Goal: Information Seeking & Learning: Learn about a topic

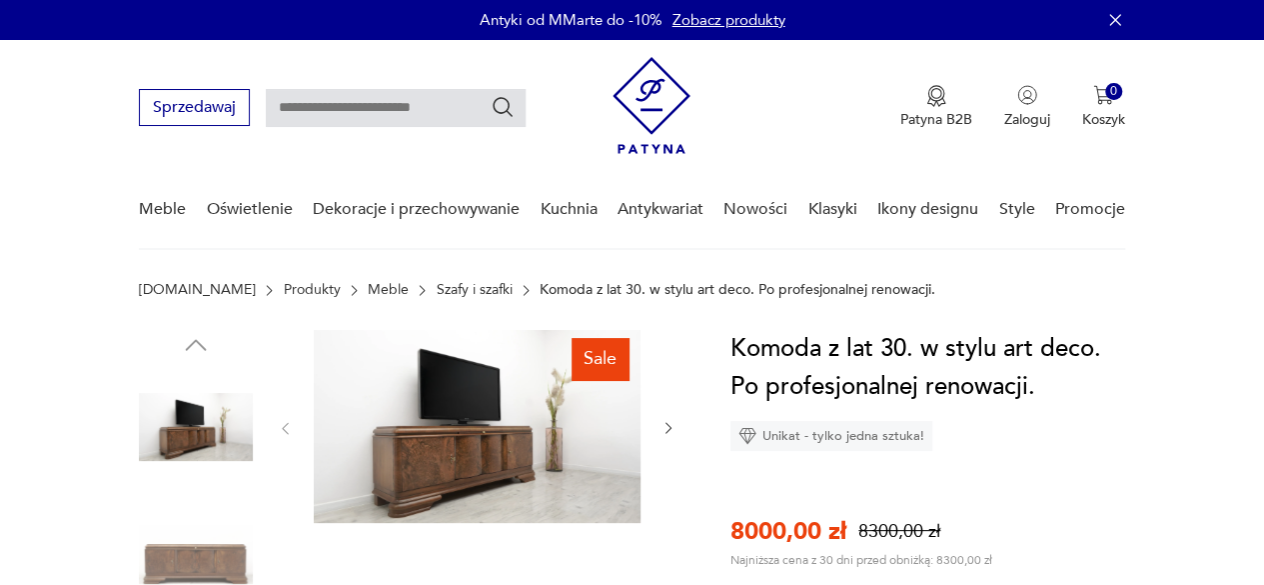
click at [475, 471] on img at bounding box center [477, 426] width 327 height 193
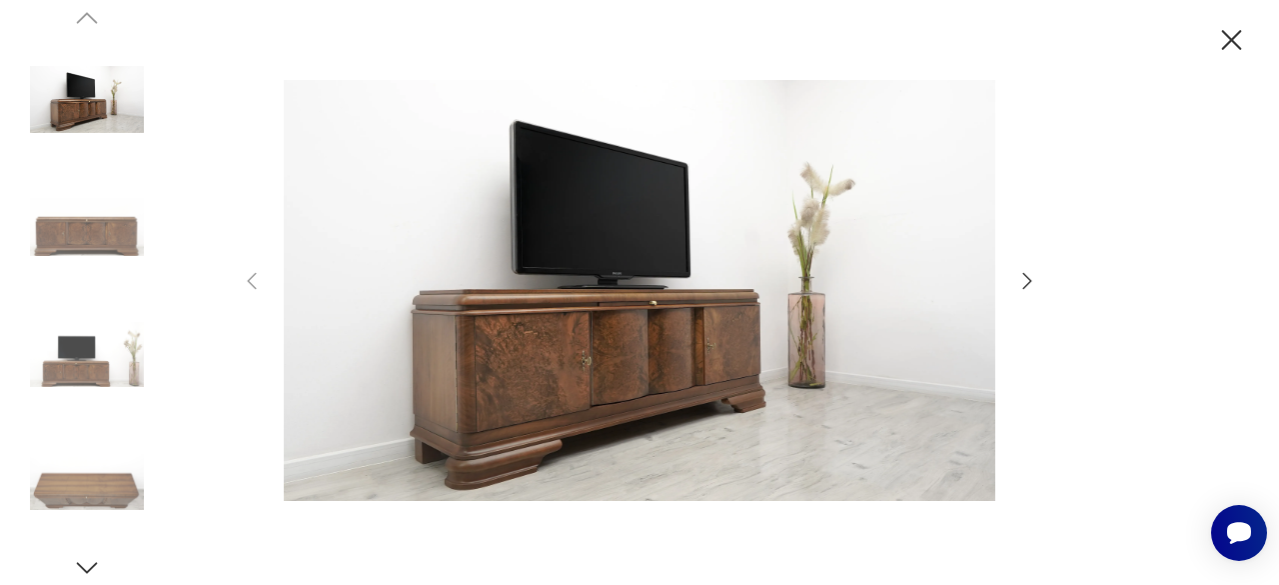
click at [1027, 277] on icon "button" at bounding box center [1027, 280] width 9 height 16
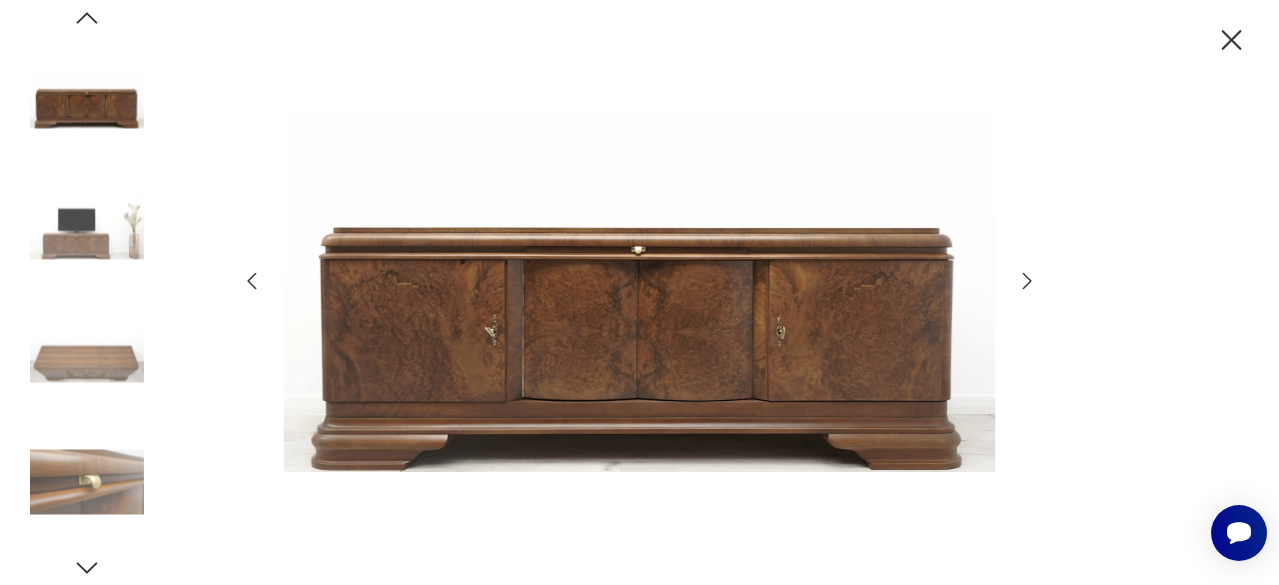
click at [1027, 277] on icon "button" at bounding box center [1027, 280] width 9 height 16
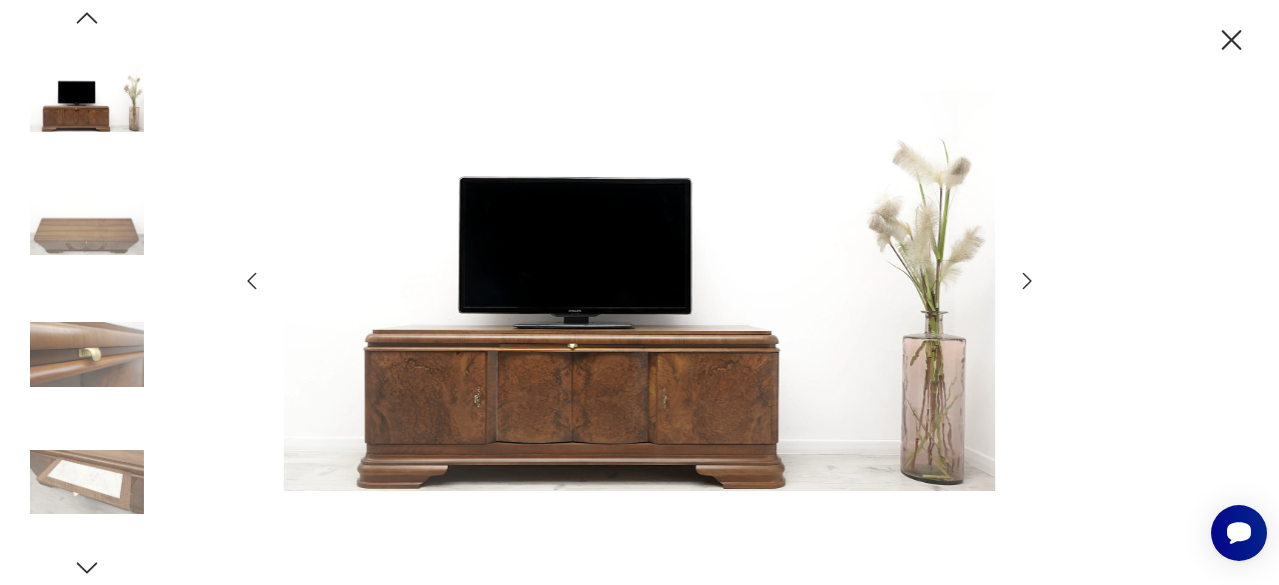
click at [1027, 277] on icon "button" at bounding box center [1027, 280] width 9 height 16
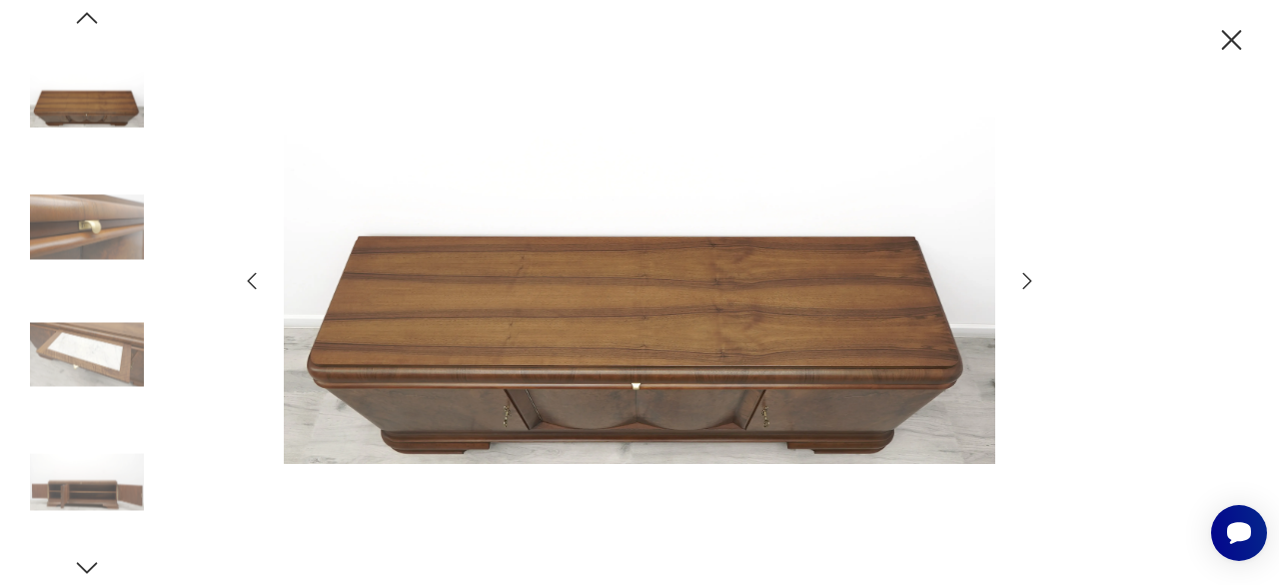
click at [1027, 277] on icon "button" at bounding box center [1027, 280] width 9 height 16
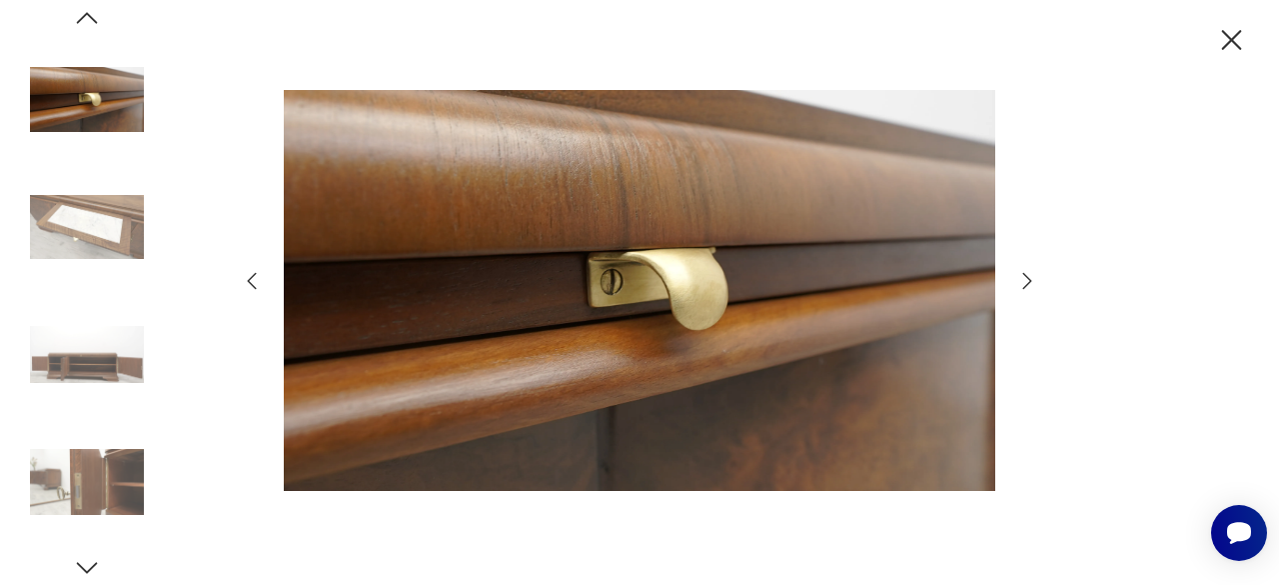
click at [1027, 277] on icon "button" at bounding box center [1027, 280] width 9 height 16
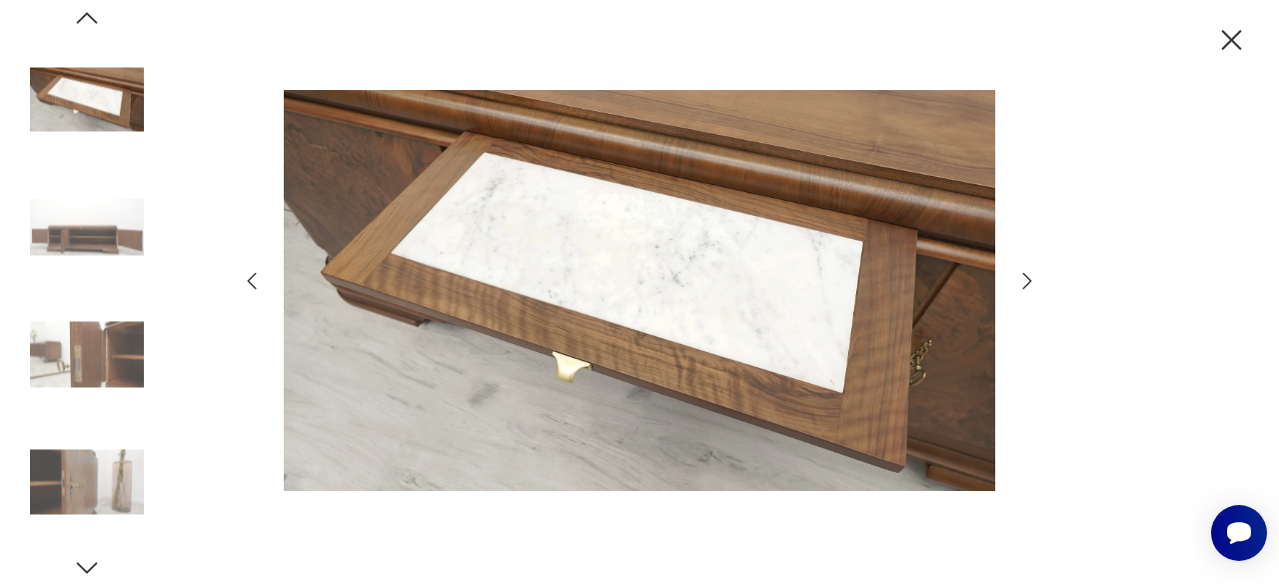
click at [1027, 277] on icon "button" at bounding box center [1027, 280] width 9 height 16
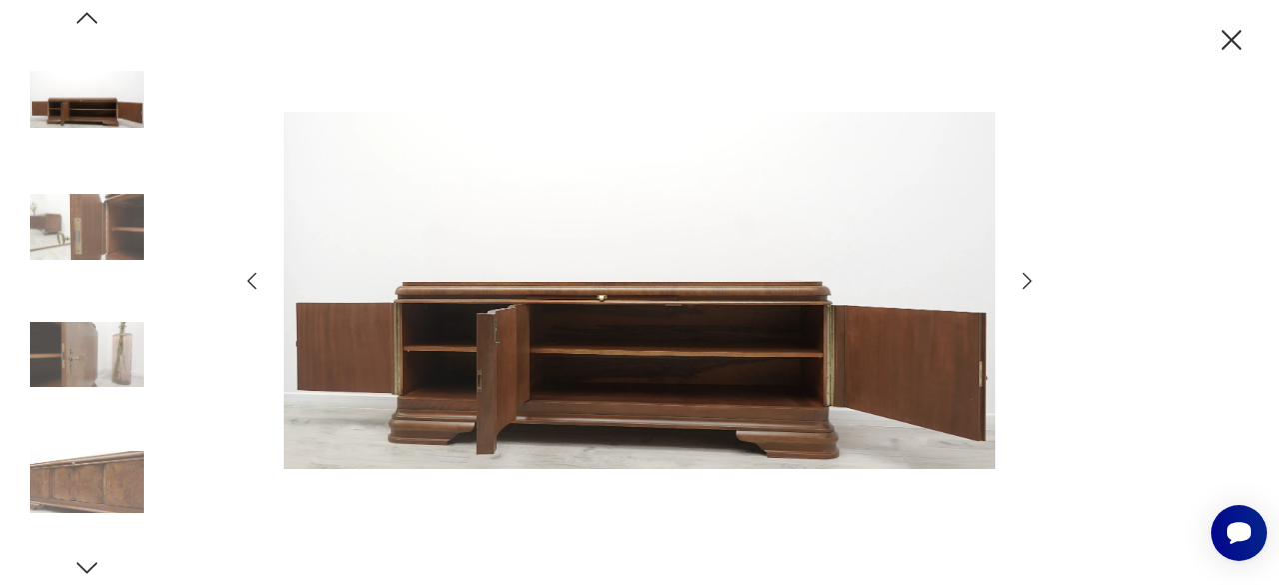
click at [1027, 277] on icon "button" at bounding box center [1027, 280] width 9 height 16
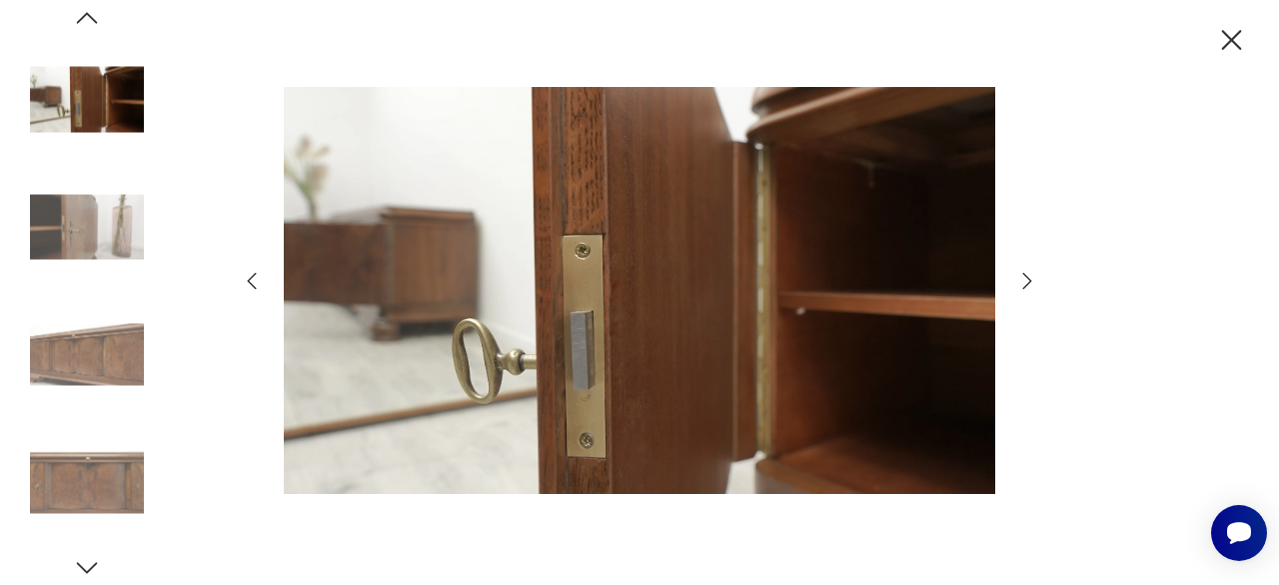
click at [1027, 277] on icon "button" at bounding box center [1027, 280] width 9 height 16
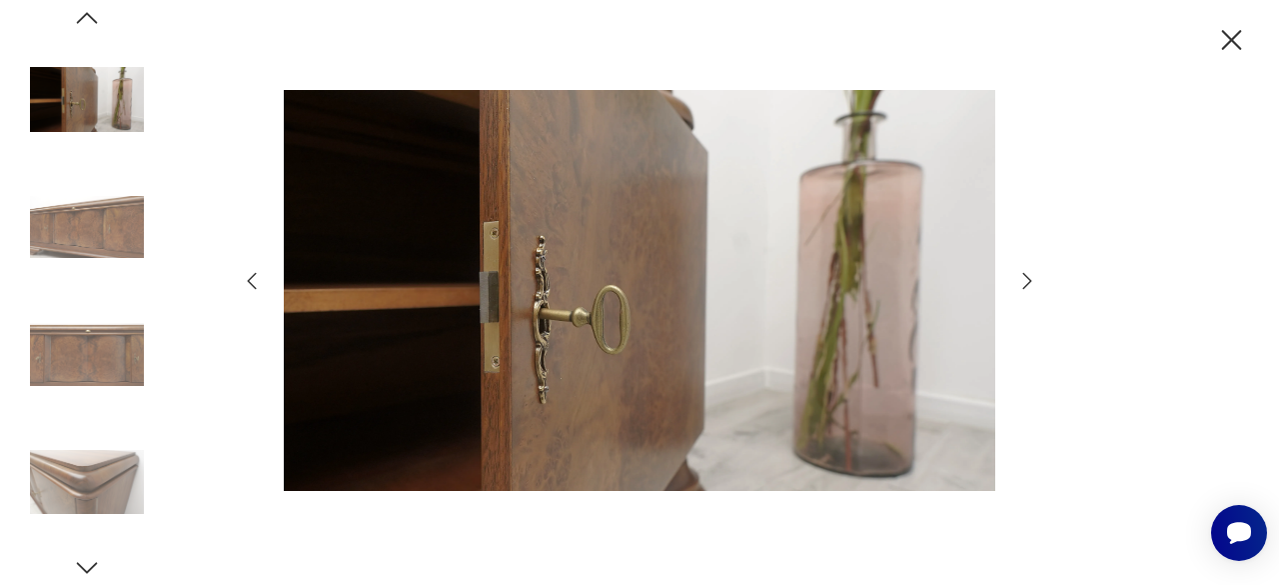
click at [1027, 277] on icon "button" at bounding box center [1027, 280] width 9 height 16
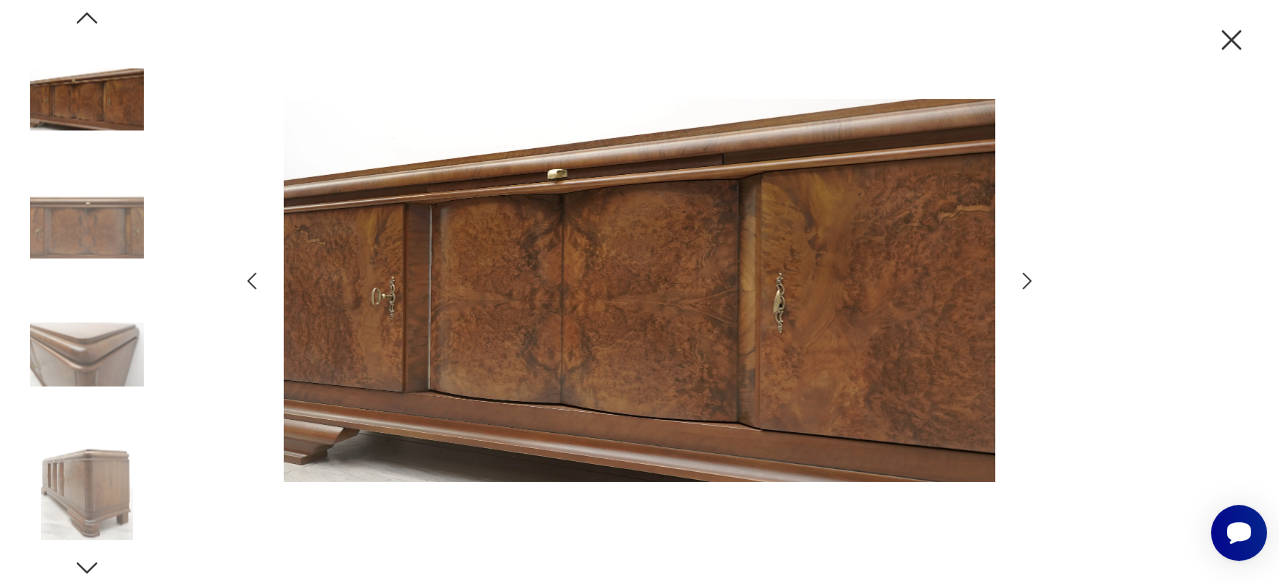
click at [1027, 277] on icon "button" at bounding box center [1027, 280] width 9 height 16
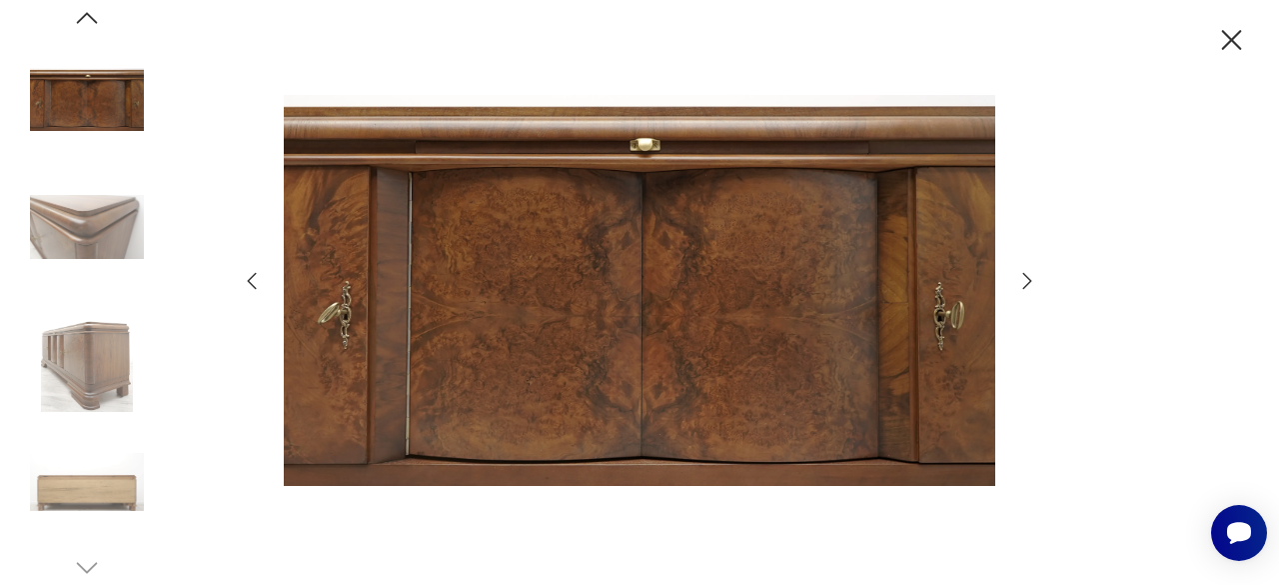
click at [1025, 281] on icon "button" at bounding box center [1027, 281] width 24 height 24
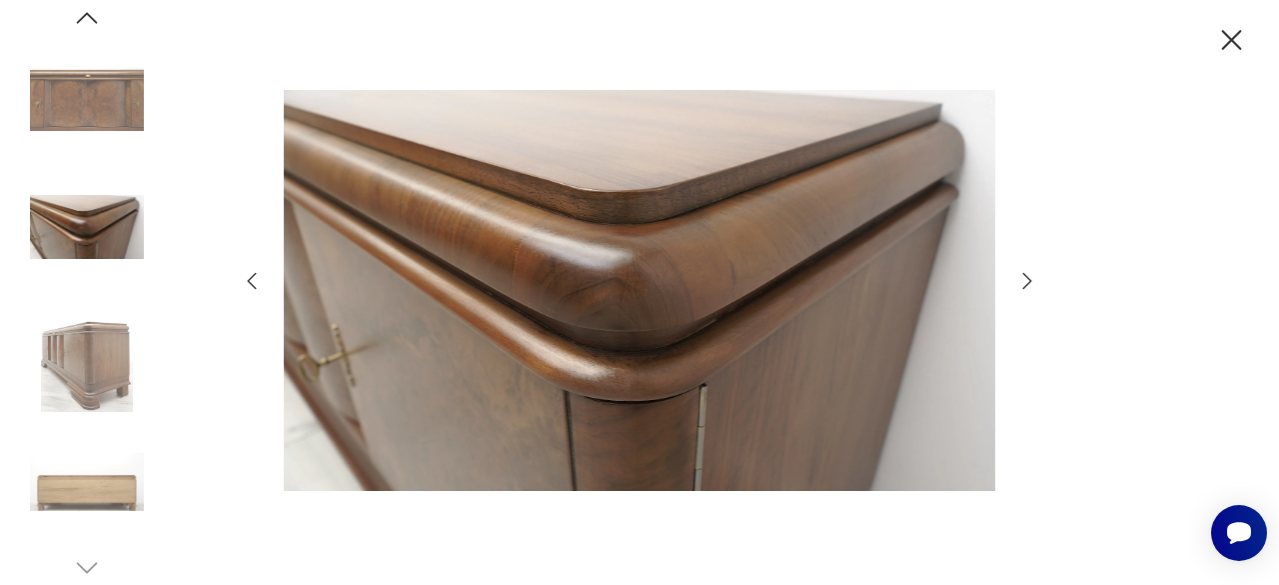
click at [1233, 43] on icon "button" at bounding box center [1232, 40] width 20 height 20
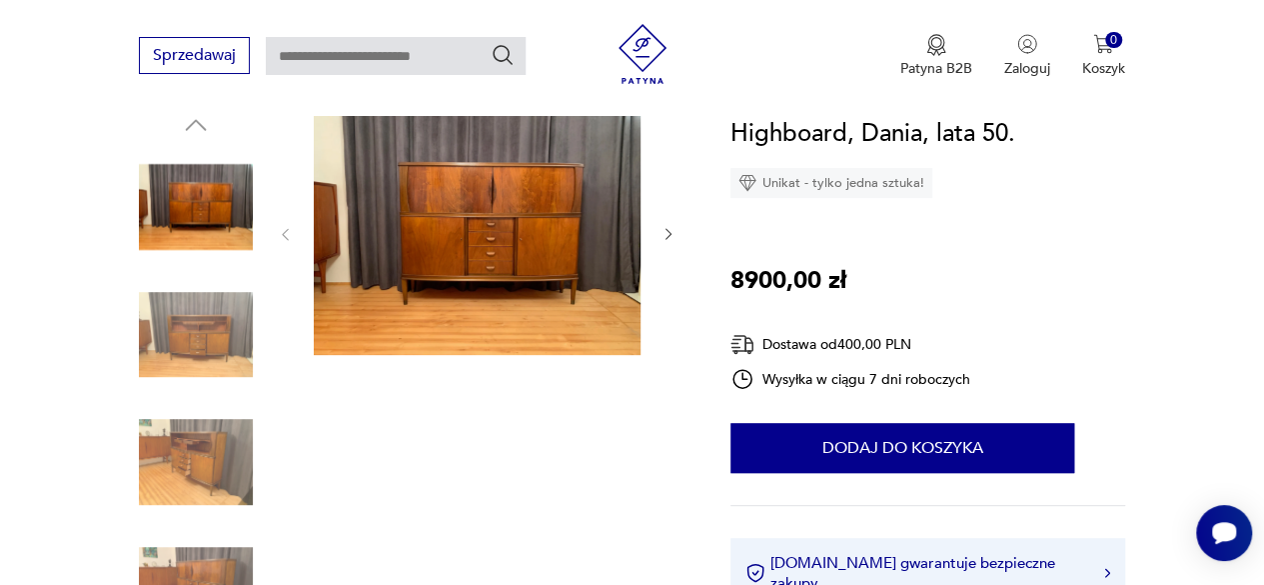
scroll to position [221, 0]
click at [669, 229] on icon "button" at bounding box center [669, 233] width 16 height 16
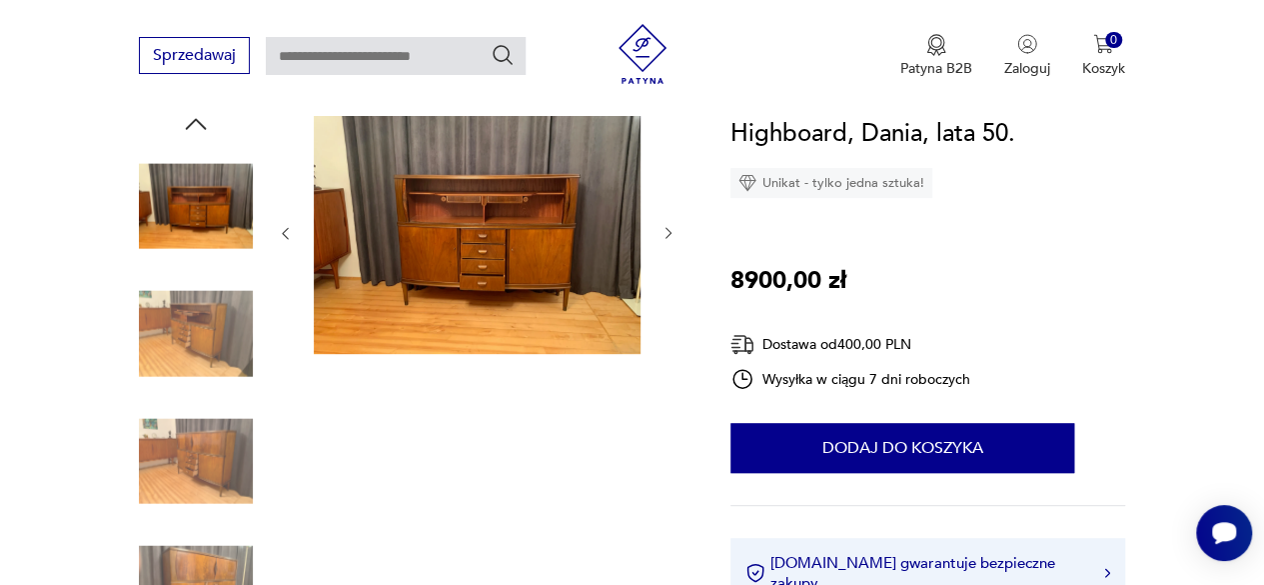
click at [669, 229] on icon "button" at bounding box center [669, 233] width 16 height 16
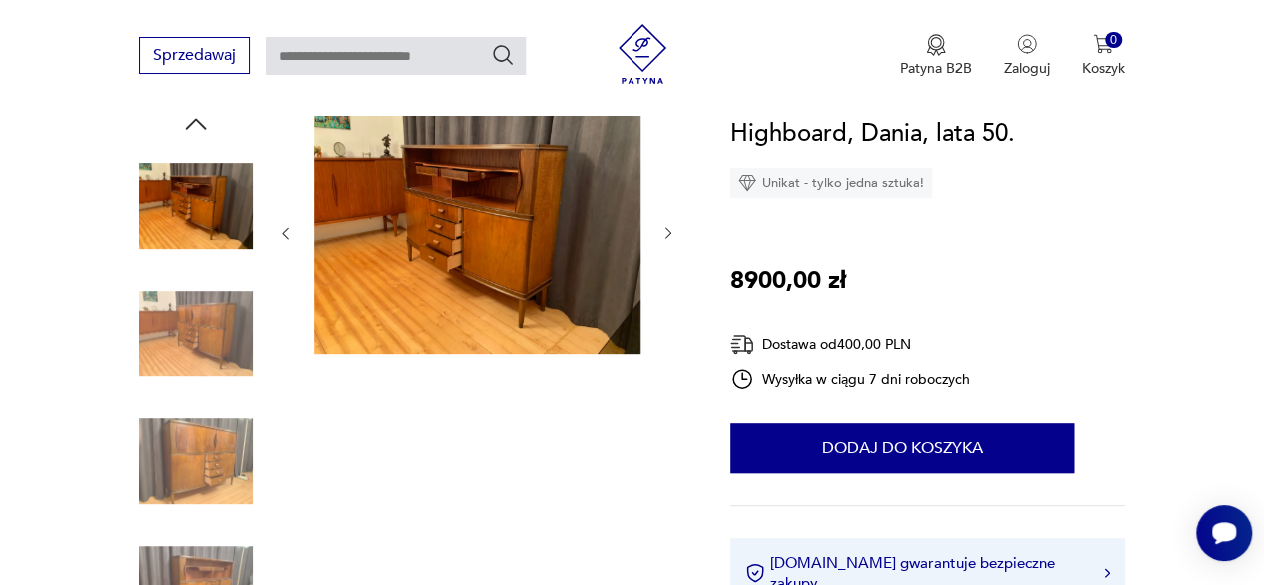
click at [669, 229] on icon "button" at bounding box center [669, 233] width 16 height 16
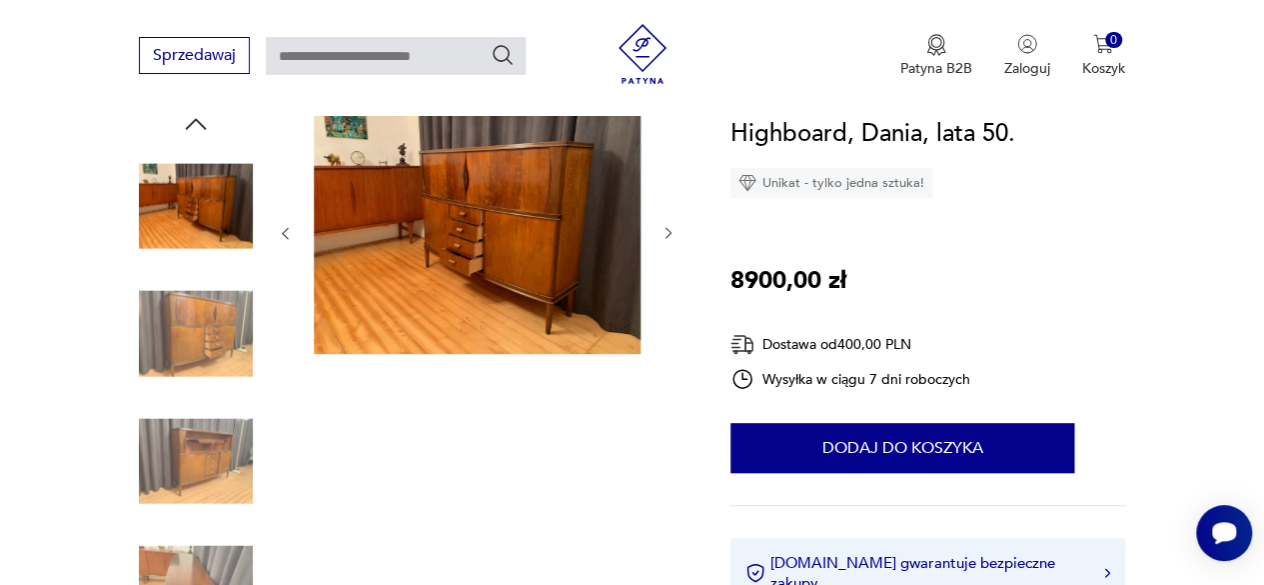
click at [669, 229] on icon "button" at bounding box center [669, 233] width 16 height 16
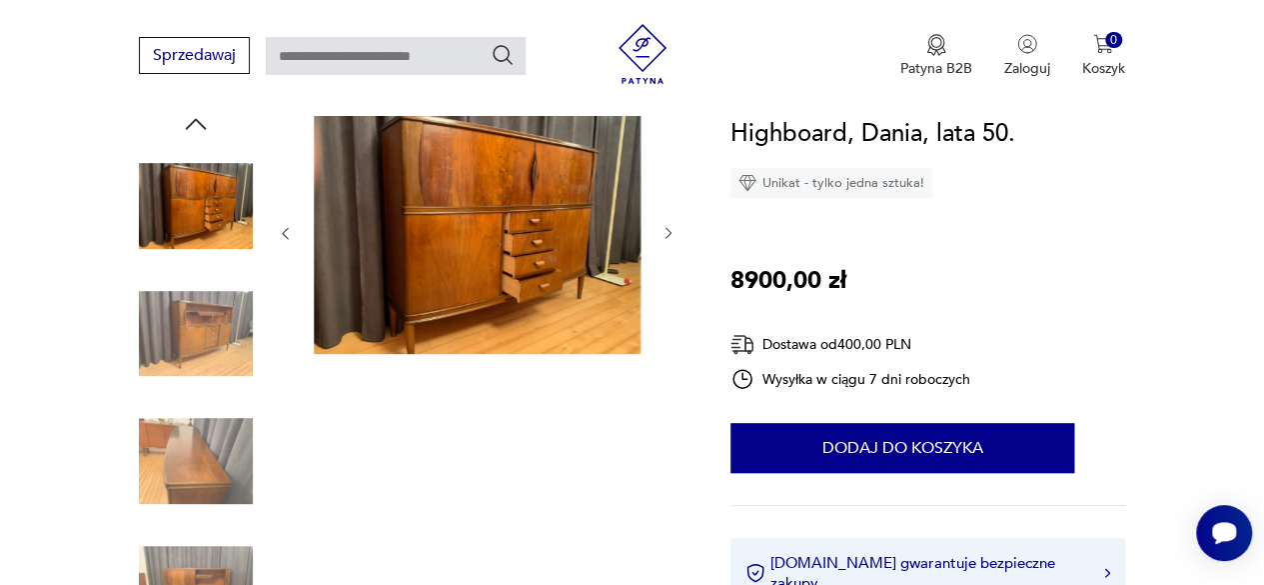
click at [669, 229] on icon "button" at bounding box center [669, 233] width 16 height 16
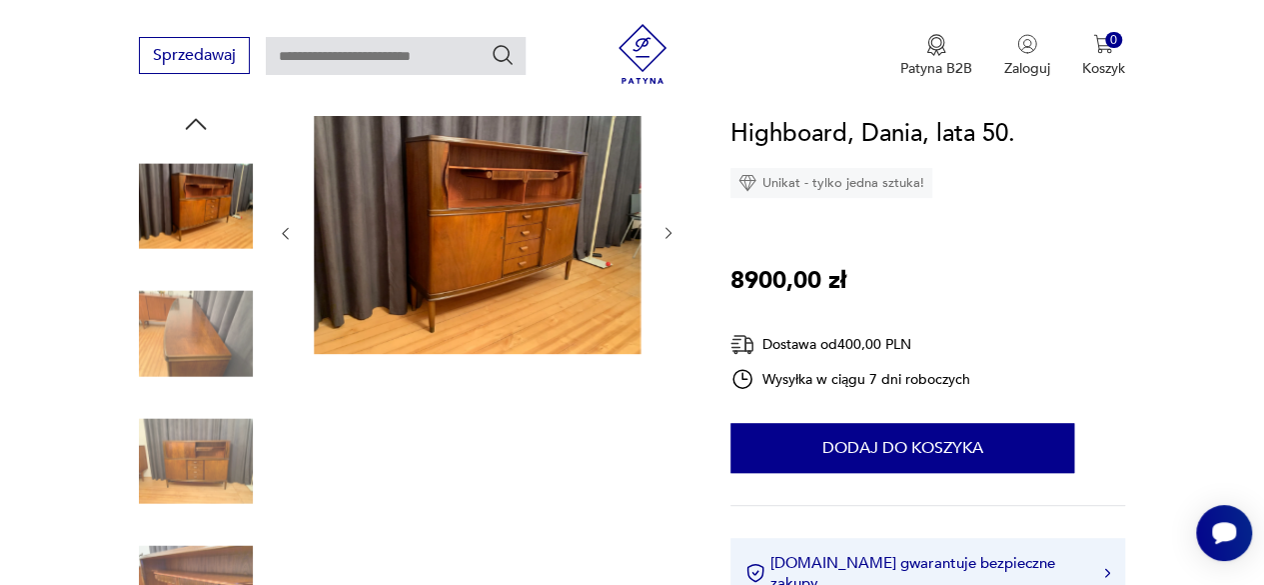
click at [669, 229] on icon "button" at bounding box center [669, 233] width 16 height 16
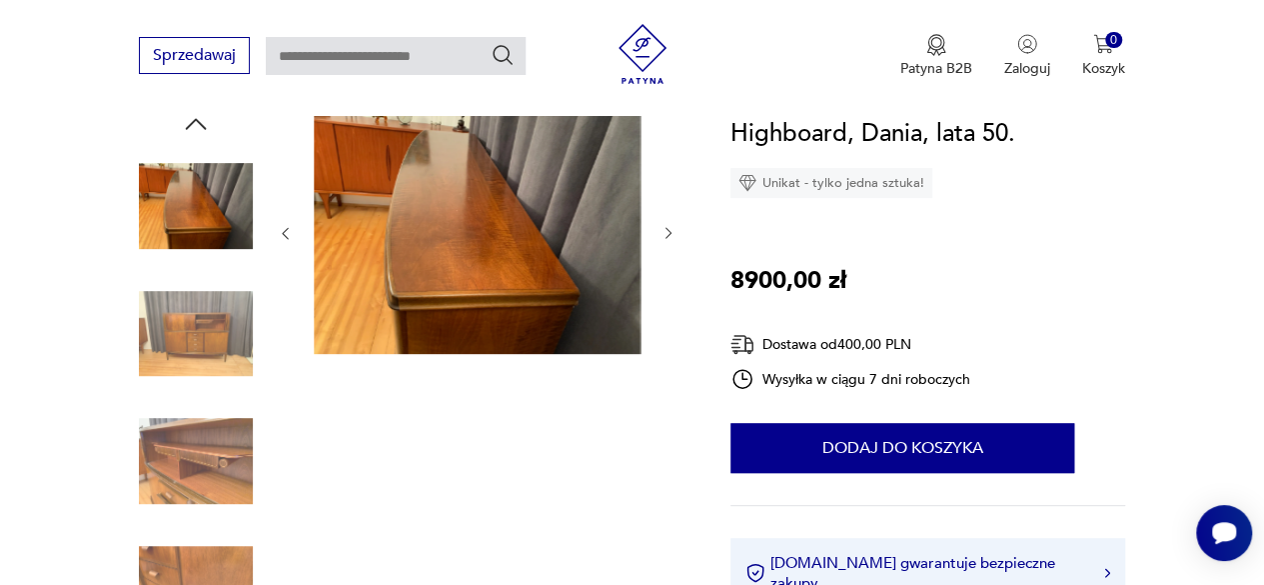
click at [669, 229] on icon "button" at bounding box center [669, 233] width 16 height 16
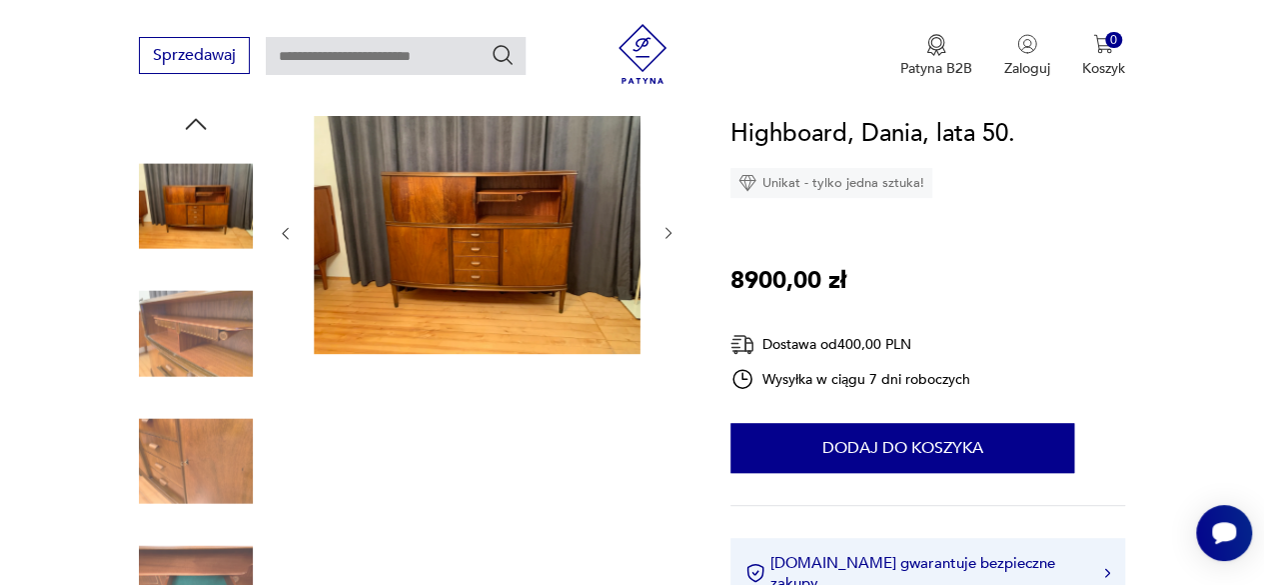
click at [669, 229] on icon "button" at bounding box center [669, 233] width 16 height 16
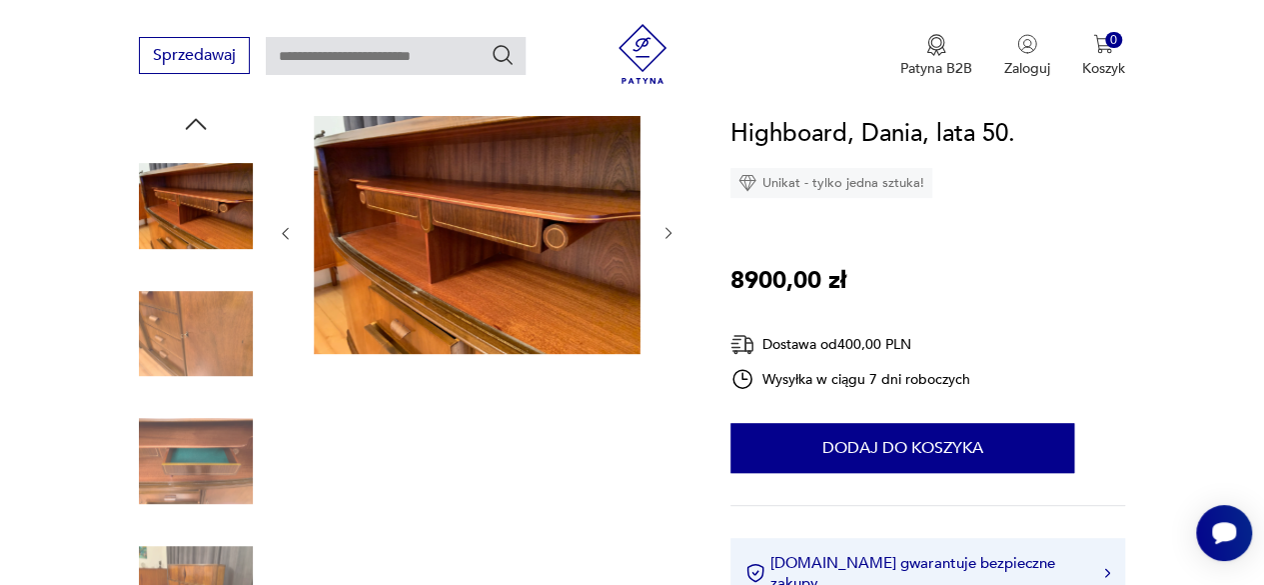
click at [658, 236] on div at bounding box center [477, 233] width 400 height 249
click at [662, 235] on icon "button" at bounding box center [669, 233] width 16 height 16
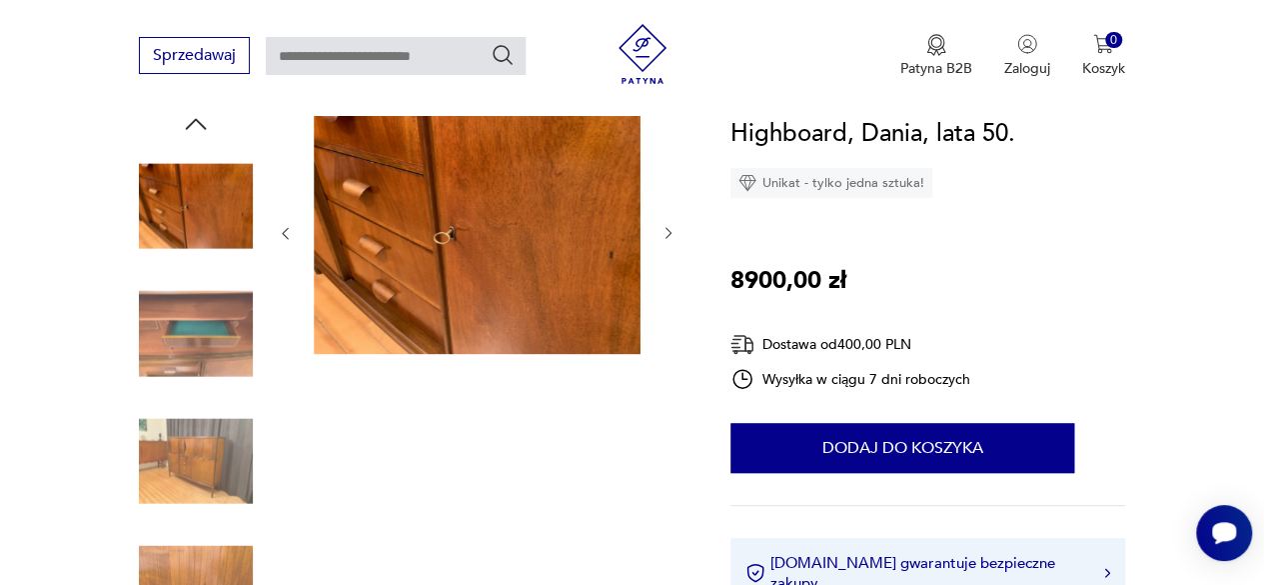
click at [666, 233] on icon "button" at bounding box center [669, 233] width 16 height 16
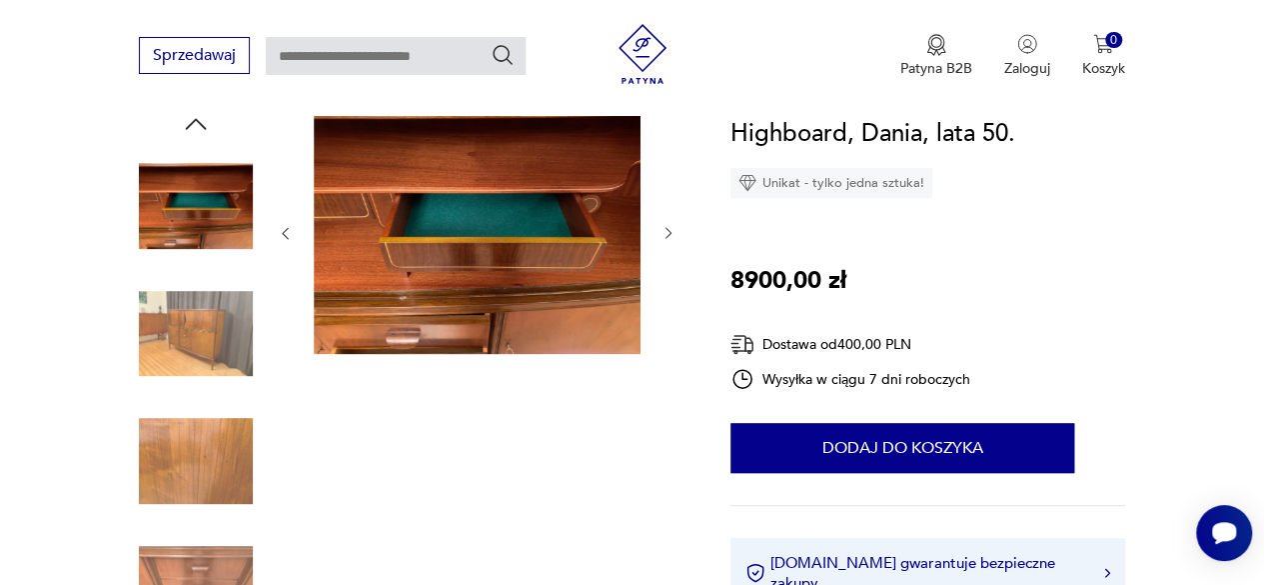
click at [666, 233] on icon "button" at bounding box center [669, 233] width 16 height 16
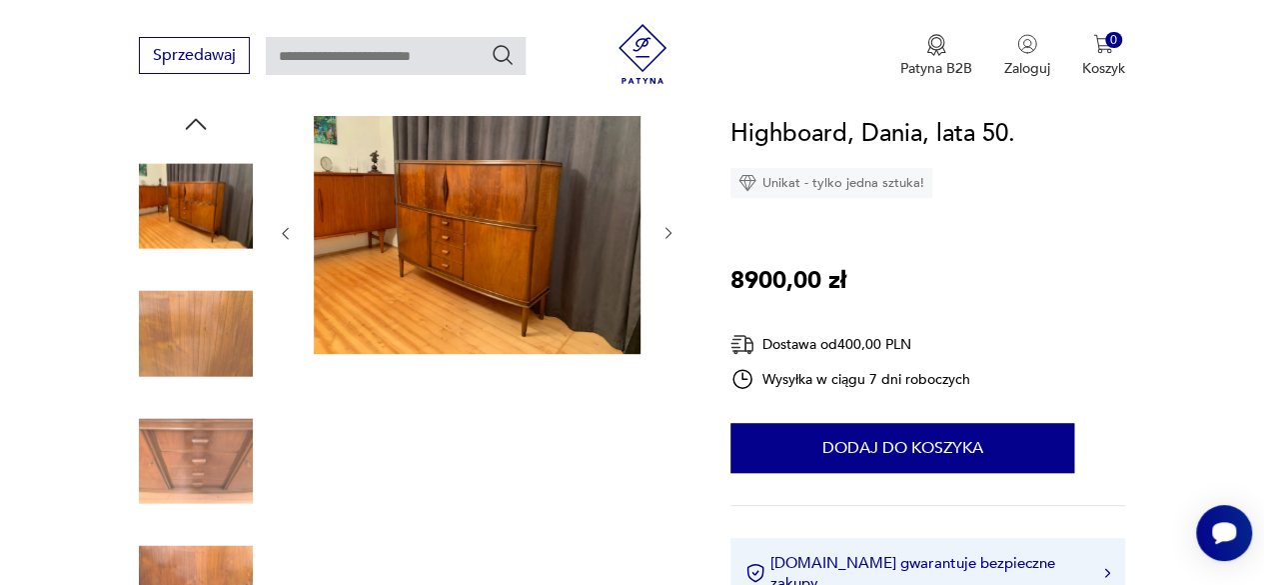
click at [666, 233] on icon "button" at bounding box center [669, 233] width 16 height 16
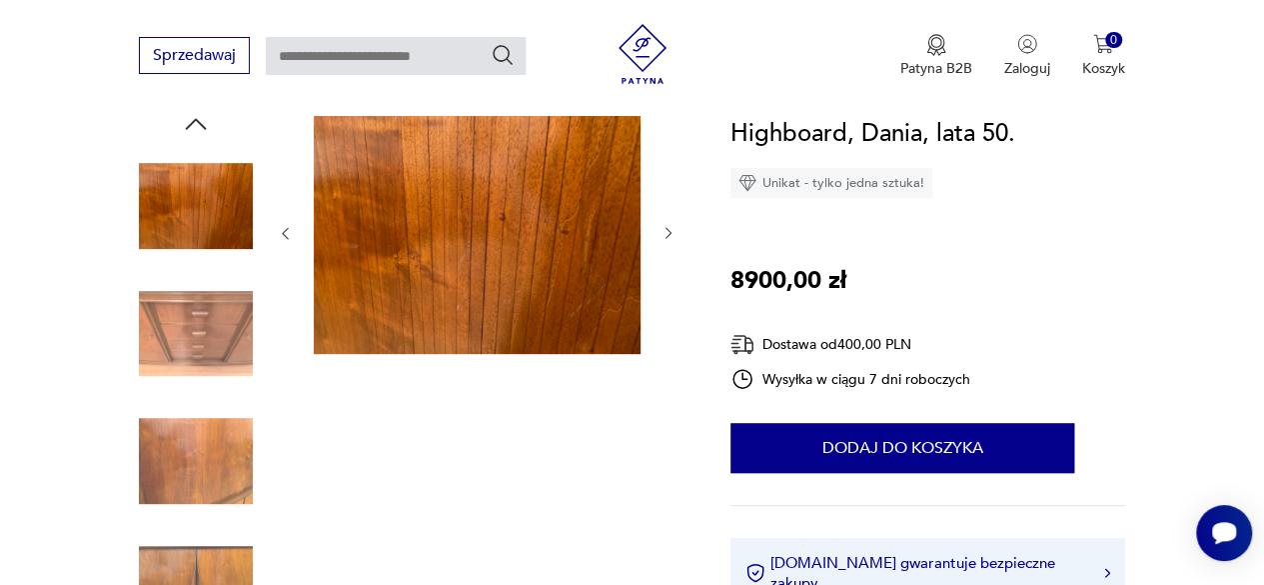
click at [666, 233] on icon "button" at bounding box center [669, 233] width 16 height 16
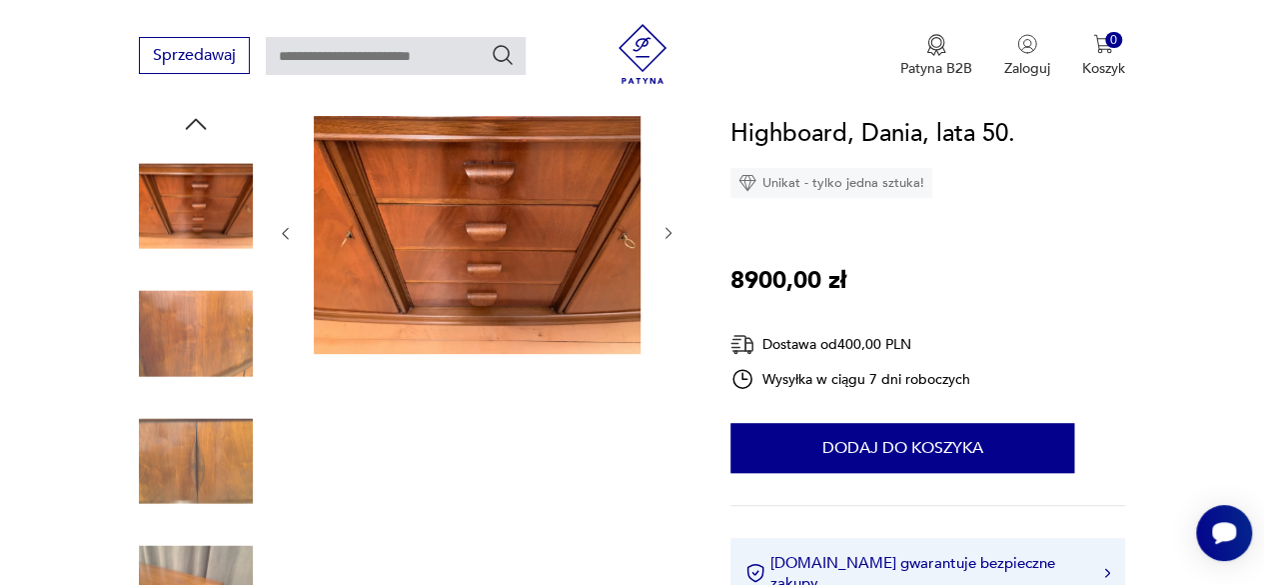
click at [666, 233] on icon "button" at bounding box center [669, 233] width 16 height 16
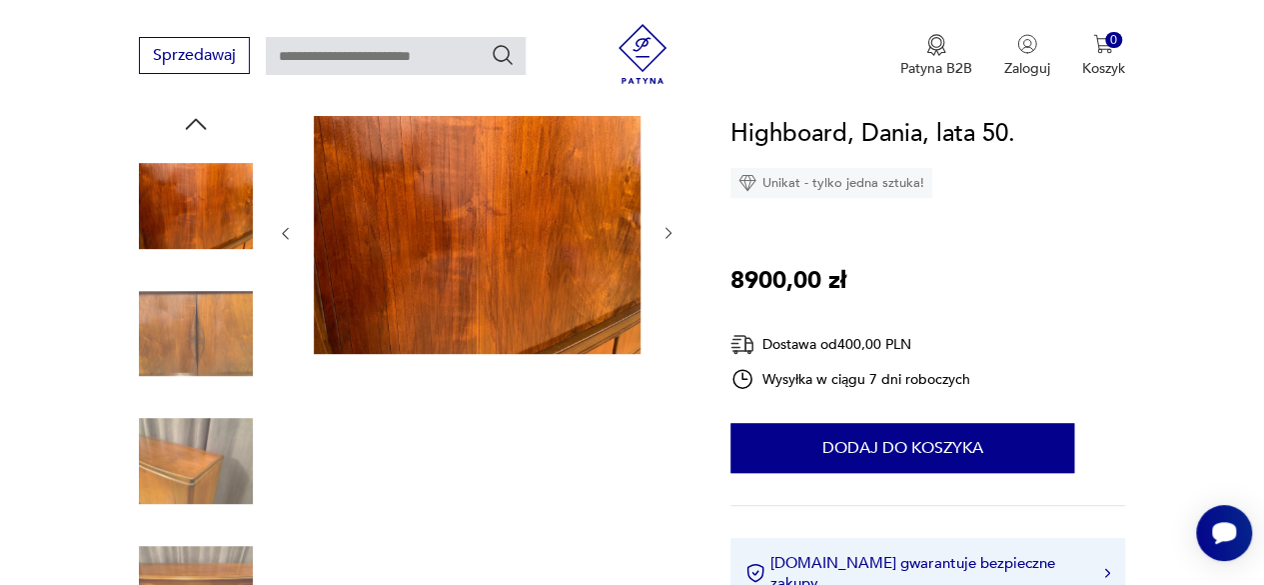
click at [666, 233] on icon "button" at bounding box center [669, 233] width 16 height 16
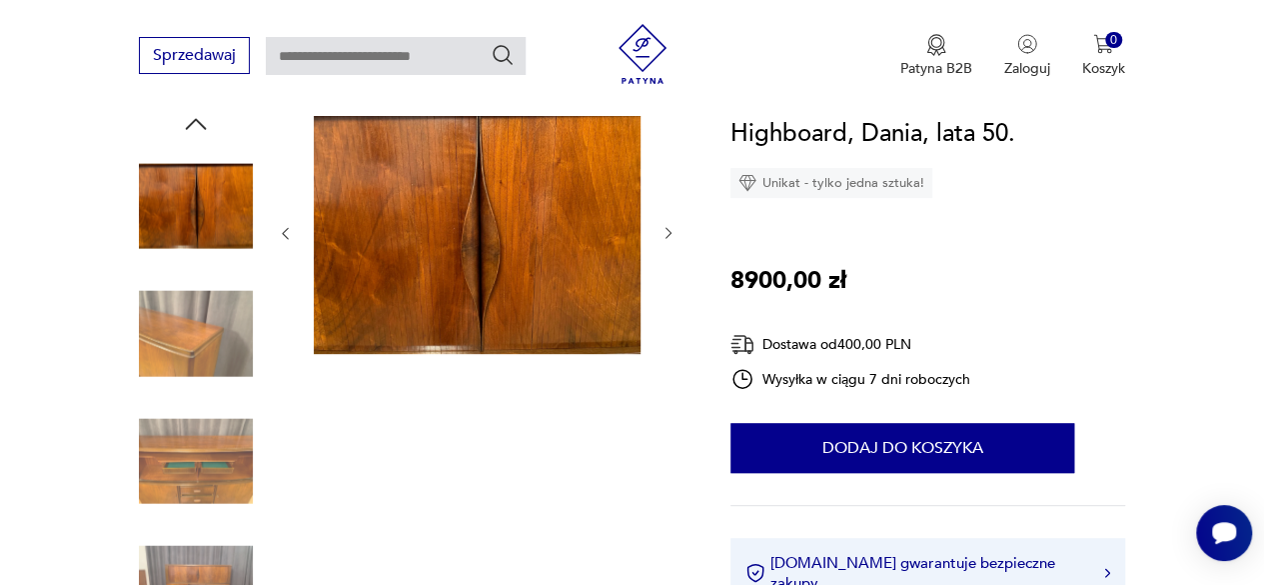
click at [666, 233] on icon "button" at bounding box center [669, 233] width 16 height 16
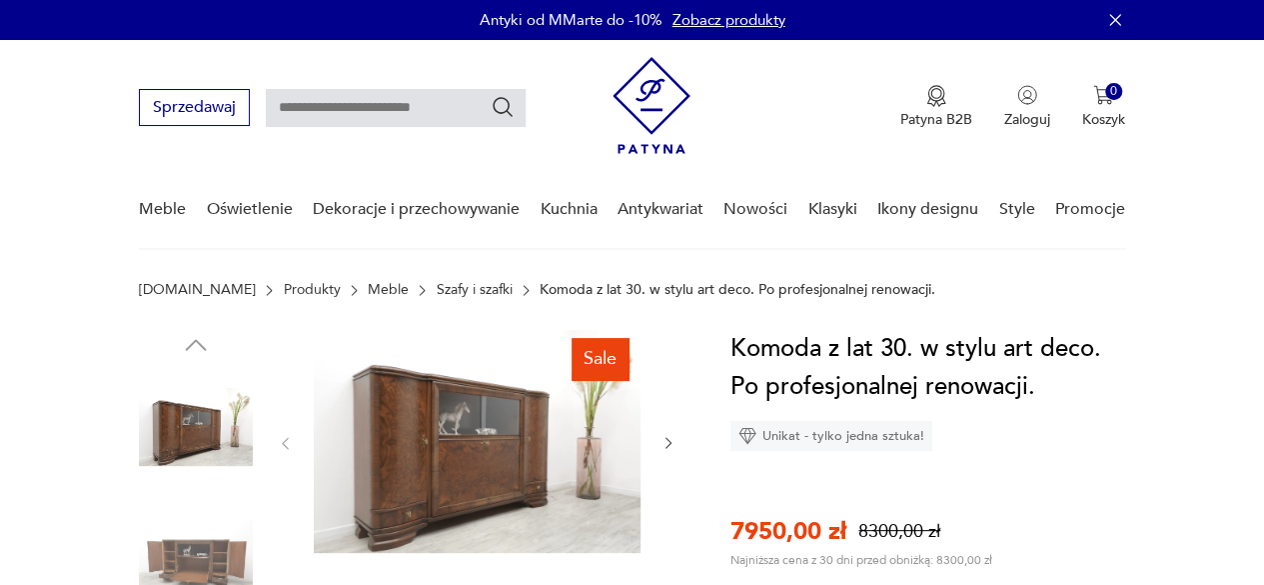
click at [405, 451] on img at bounding box center [477, 441] width 327 height 223
